Goal: Task Accomplishment & Management: Use online tool/utility

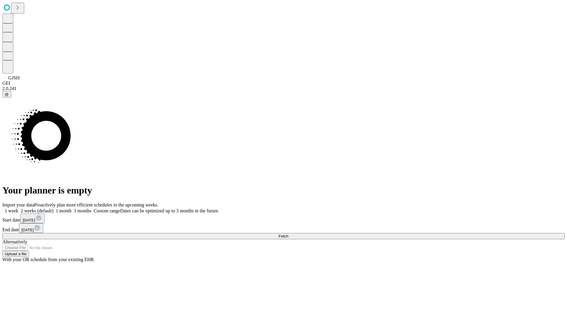
click at [288, 234] on span "Fetch" at bounding box center [284, 236] width 10 height 4
